Goal: Obtain resource: Obtain resource

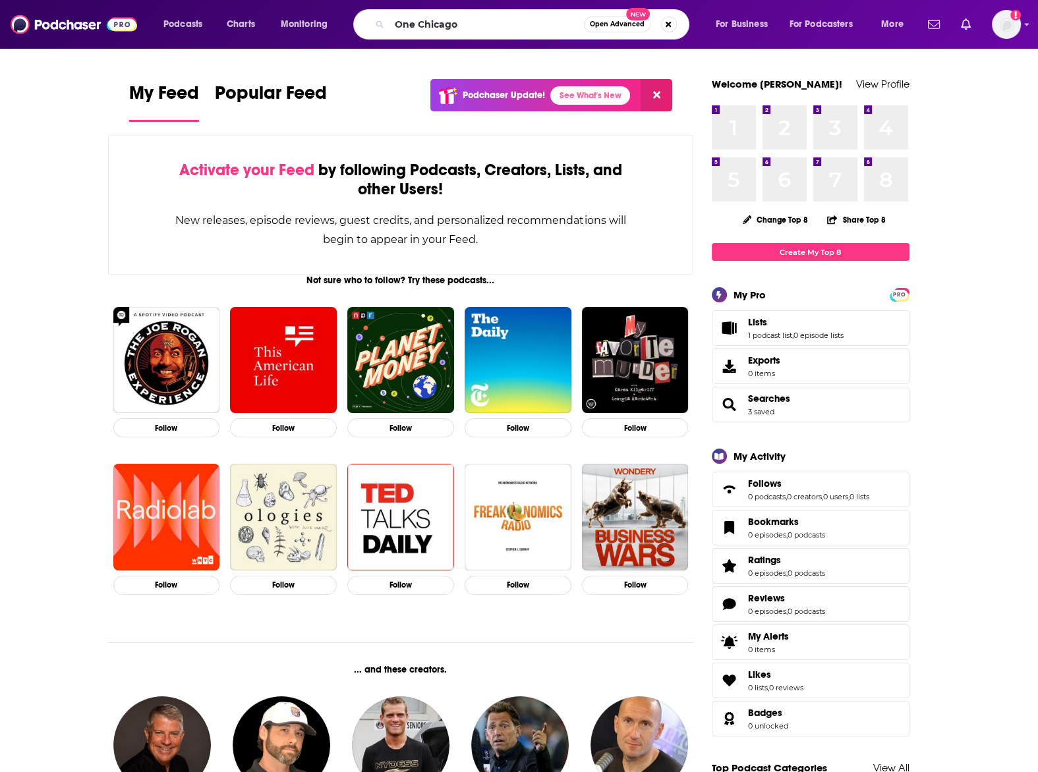
type input "One Chicago"
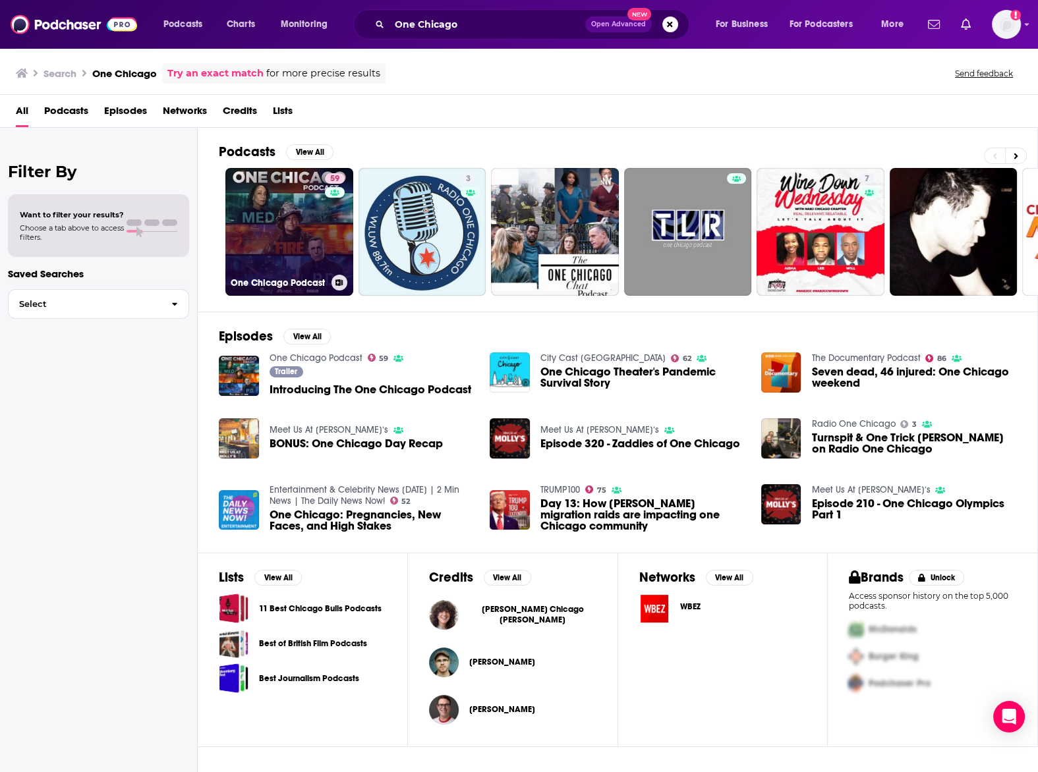
click at [274, 212] on link "59 One Chicago Podcast" at bounding box center [289, 232] width 128 height 128
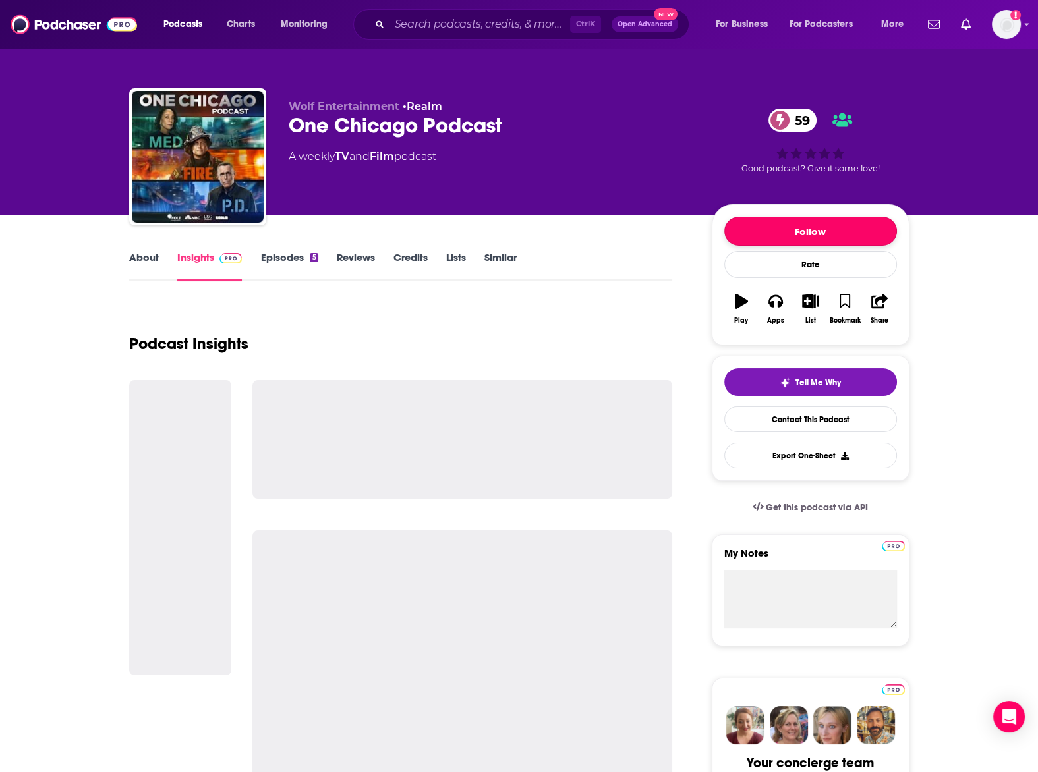
click at [807, 229] on button "Follow" at bounding box center [810, 231] width 173 height 29
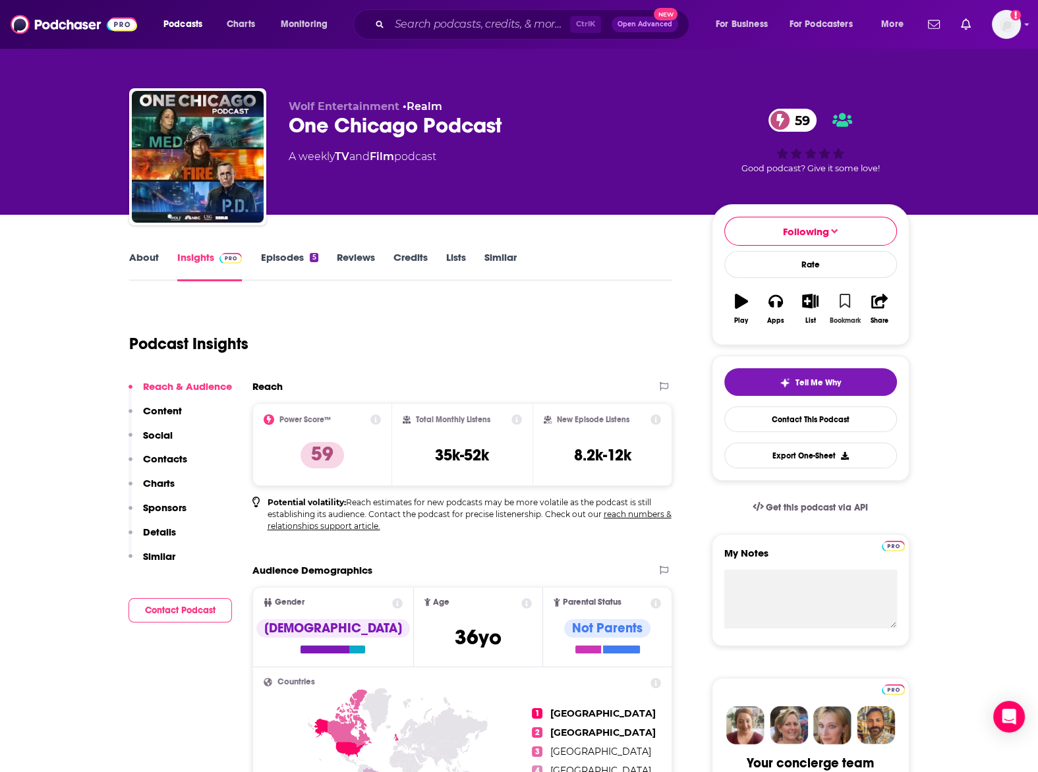
click at [843, 306] on icon "button" at bounding box center [844, 301] width 11 height 14
click at [791, 454] on button "Export One-Sheet" at bounding box center [810, 456] width 173 height 26
